Goal: Obtain resource: Obtain resource

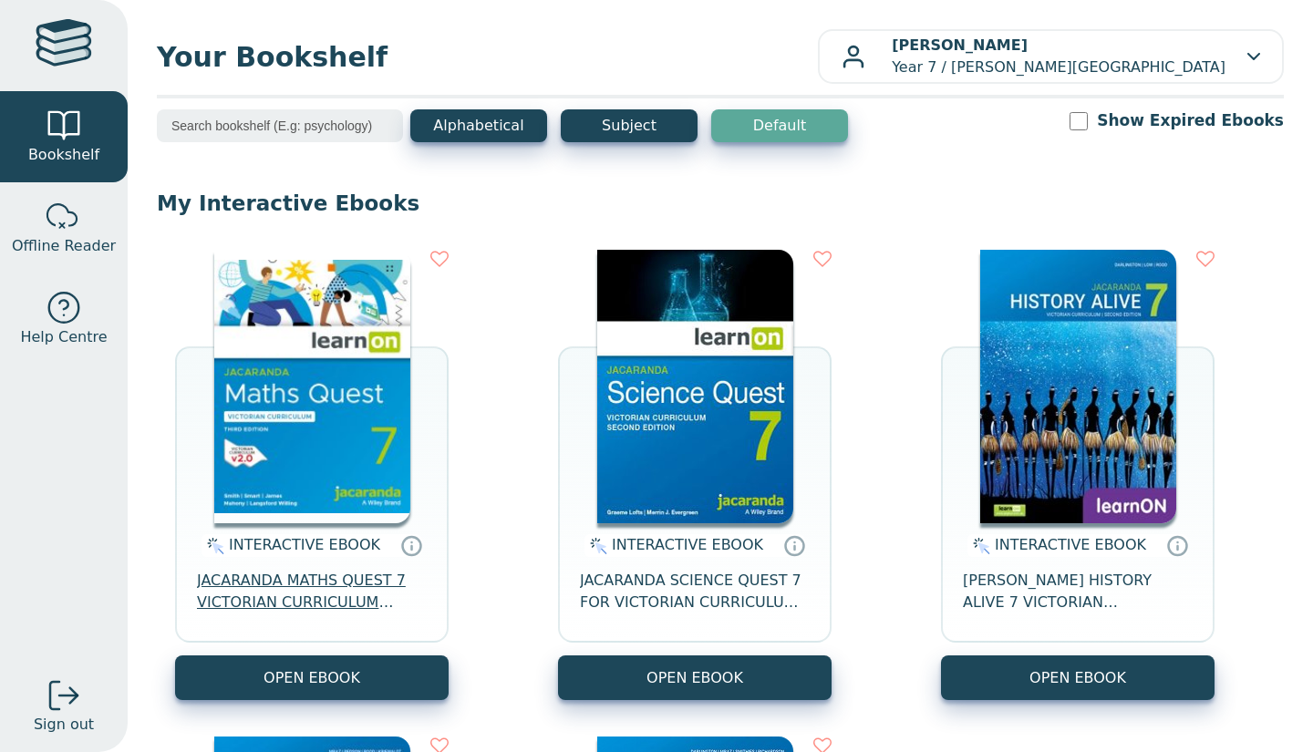
click at [294, 598] on span "JACARANDA MATHS QUEST 7 VICTORIAN CURRICULUM LEARNON EBOOK 3E" at bounding box center [312, 592] width 230 height 44
click at [654, 594] on span "JACARANDA SCIENCE QUEST 7 FOR VICTORIAN CURRICULUM LEARNON 2E EBOOK" at bounding box center [695, 592] width 230 height 44
